Goal: Contribute content

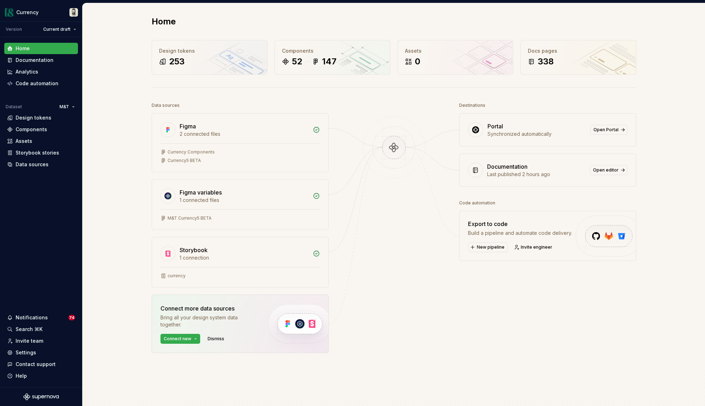
click at [134, 93] on div "Home Design tokens 253 Components 52 147 Assets 0 Docs pages 338 Data sources F…" at bounding box center [394, 216] width 622 height 427
click at [29, 57] on div "Documentation" at bounding box center [35, 60] width 38 height 7
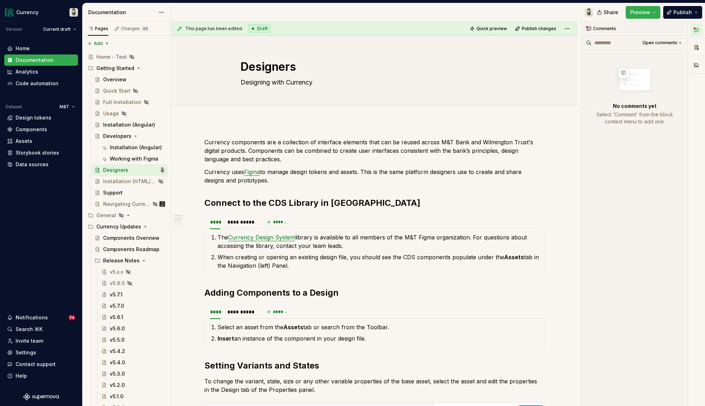
type textarea "*"
